Goal: Browse casually

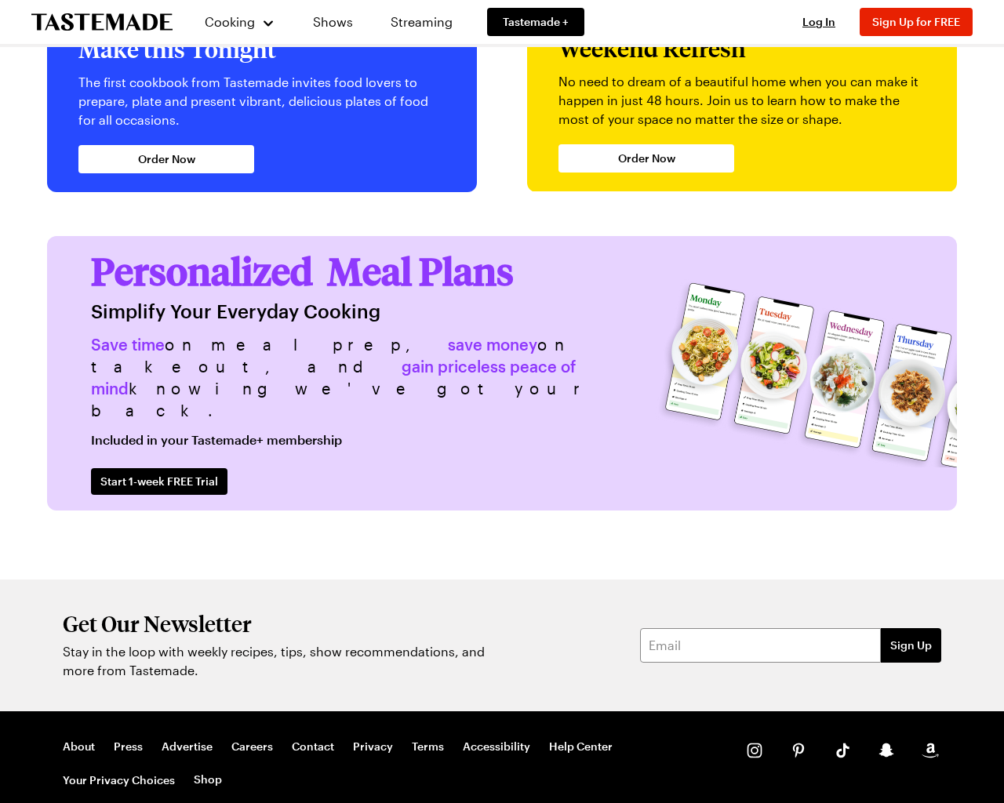
scroll to position [3618, 0]
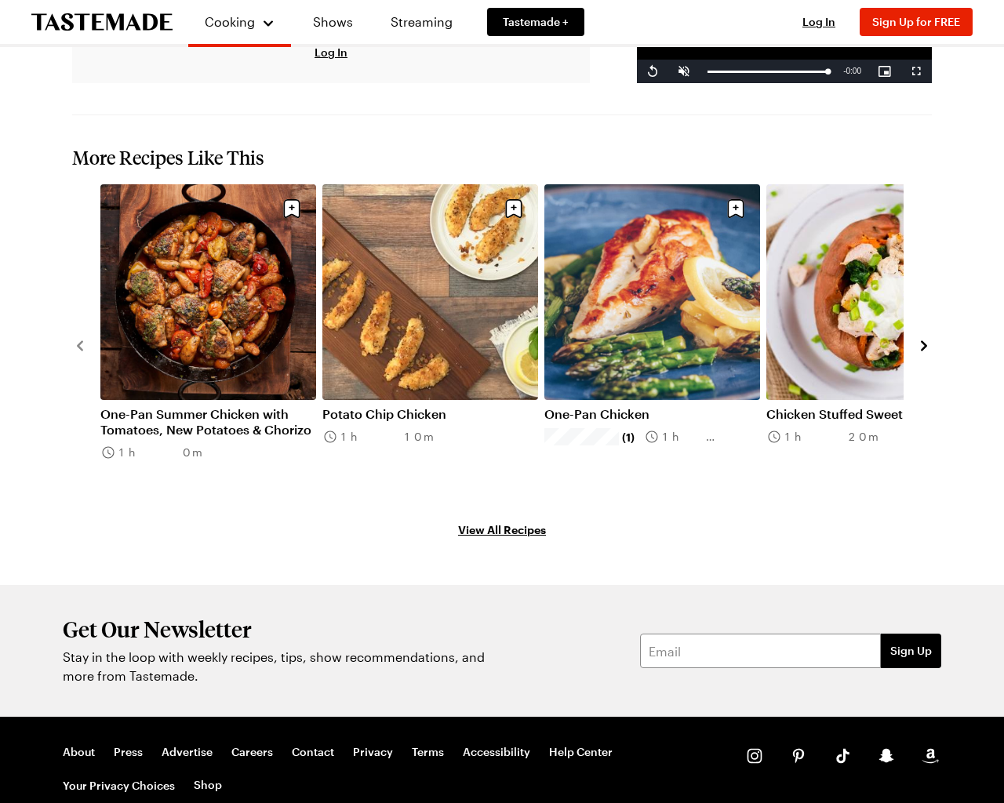
scroll to position [1615, 0]
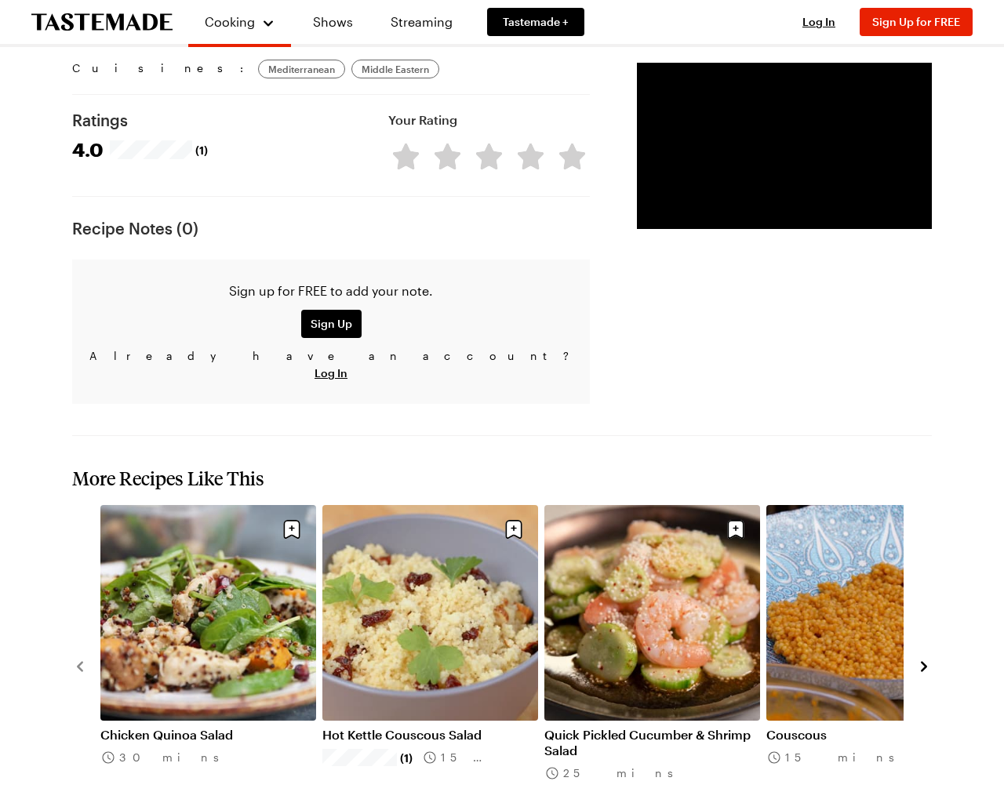
scroll to position [1936, 0]
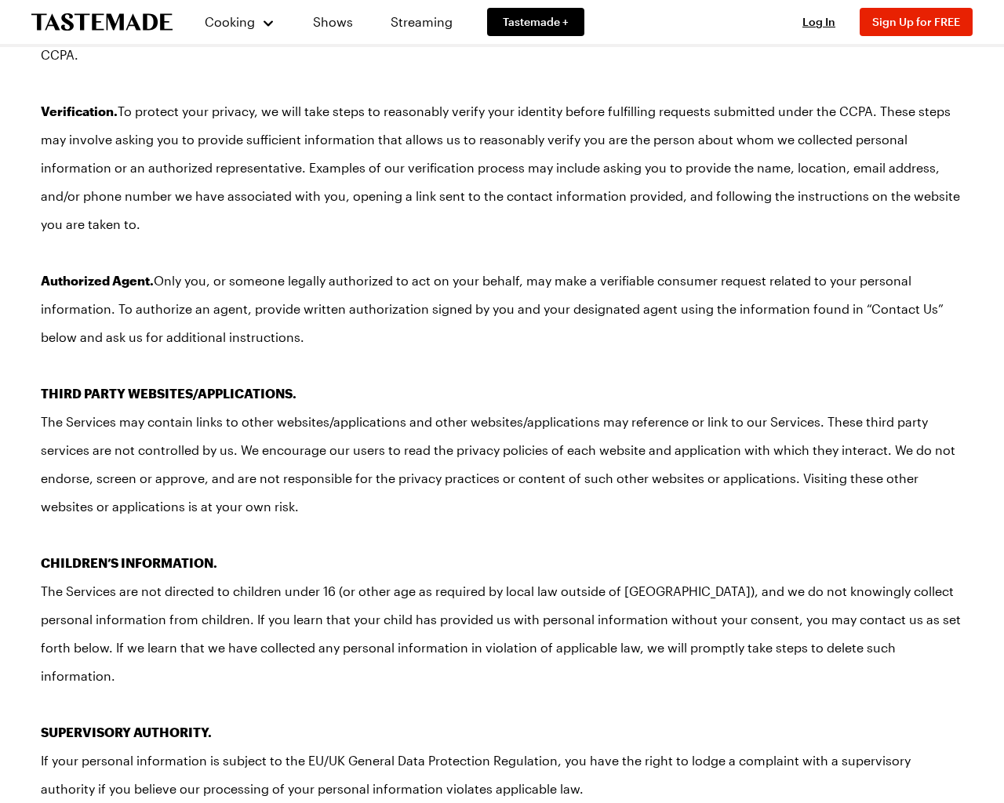
scroll to position [11761, 0]
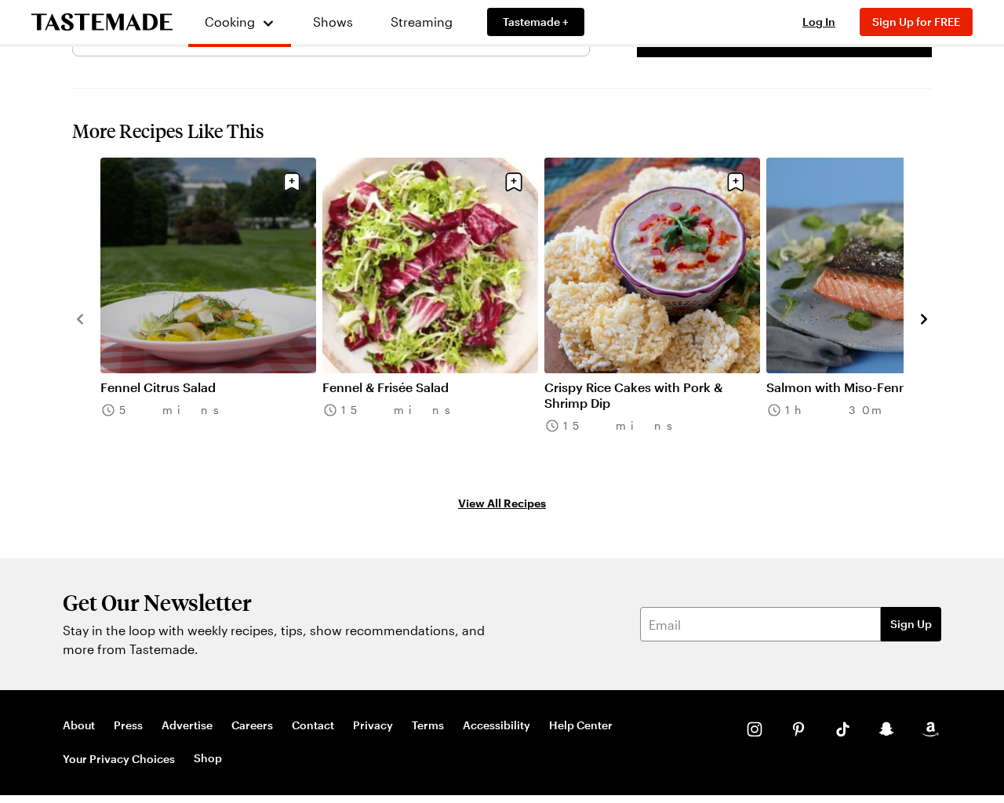
scroll to position [2012, 0]
